Goal: Transaction & Acquisition: Obtain resource

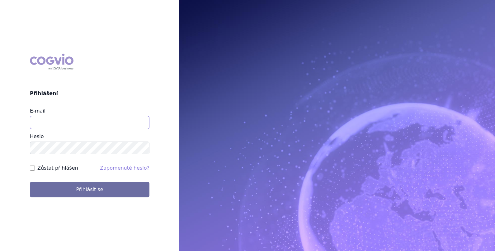
click at [51, 119] on input "E-mail" at bounding box center [90, 122] width 120 height 13
type input "[PERSON_NAME][EMAIL_ADDRESS][PERSON_NAME][DOMAIN_NAME]"
click at [46, 168] on label "Zůstat přihlášen" at bounding box center [57, 167] width 41 height 7
click at [35, 168] on input "Zůstat přihlášen" at bounding box center [32, 167] width 5 height 5
checkbox input "true"
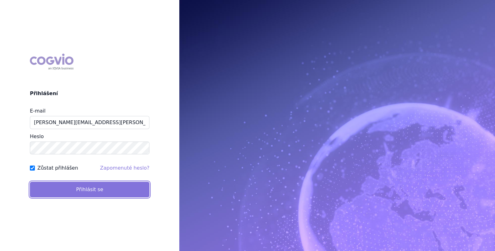
click at [52, 186] on button "Přihlásit se" at bounding box center [90, 190] width 120 height 16
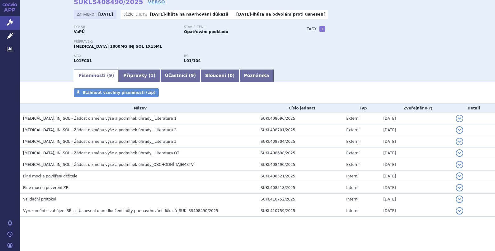
scroll to position [34, 0]
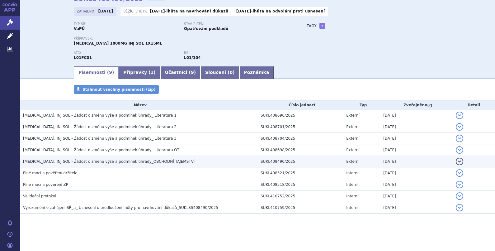
click at [87, 158] on td "[MEDICAL_DATA], INJ SOL - Žádost o změnu výše a podmínek úhrady_OBCHODNÍ TAJEMS…" at bounding box center [139, 162] width 238 height 12
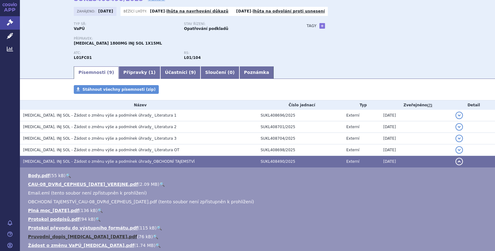
click at [64, 236] on link "Pruvodni_dopis_[MEDICAL_DATA]_[DATE].pdf" at bounding box center [82, 236] width 109 height 5
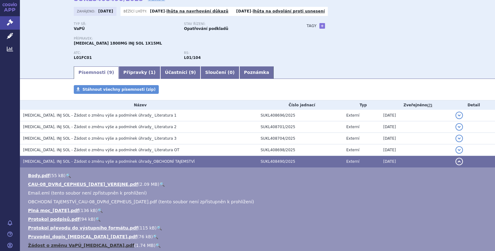
click at [53, 243] on link "Žádost o změnu VaPÚ_[MEDICAL_DATA].pdf" at bounding box center [81, 245] width 106 height 5
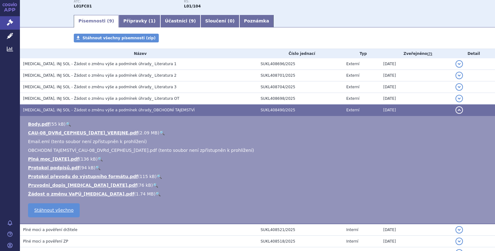
scroll to position [85, 0]
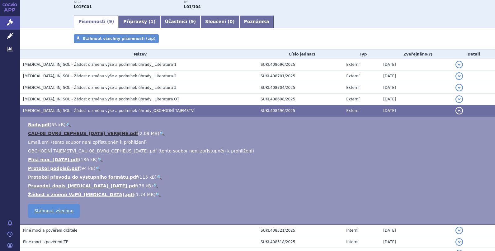
click at [46, 132] on link "CAU-08_DVRd_CEPHEUS_[DATE]_VEREJNE.pdf" at bounding box center [83, 133] width 110 height 5
